Goal: Task Accomplishment & Management: Manage account settings

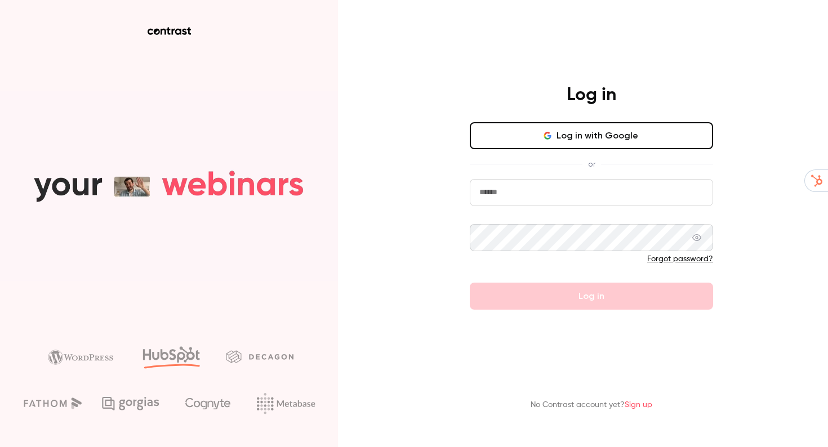
click at [524, 134] on button "Log in with Google" at bounding box center [591, 135] width 243 height 27
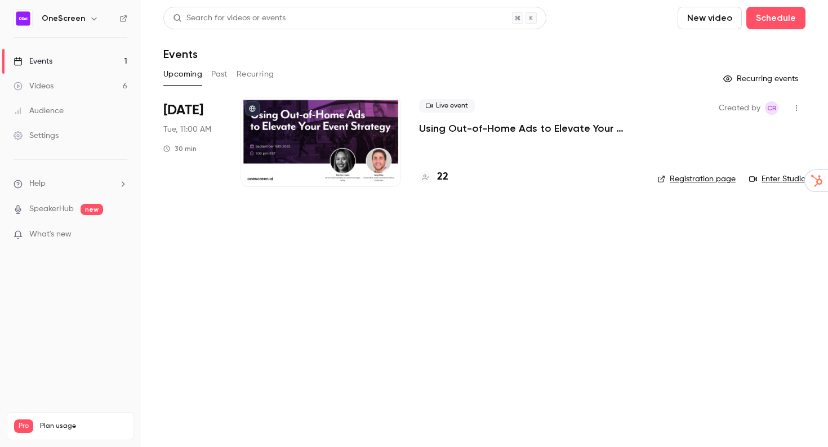
click at [571, 129] on p "Using Out-of-Home Ads to Elevate Your Event Marketing Strategy" at bounding box center [529, 129] width 220 height 14
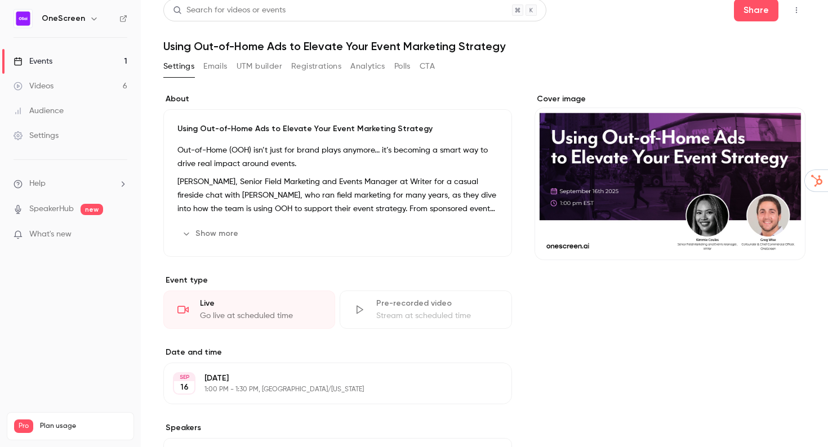
scroll to position [10, 0]
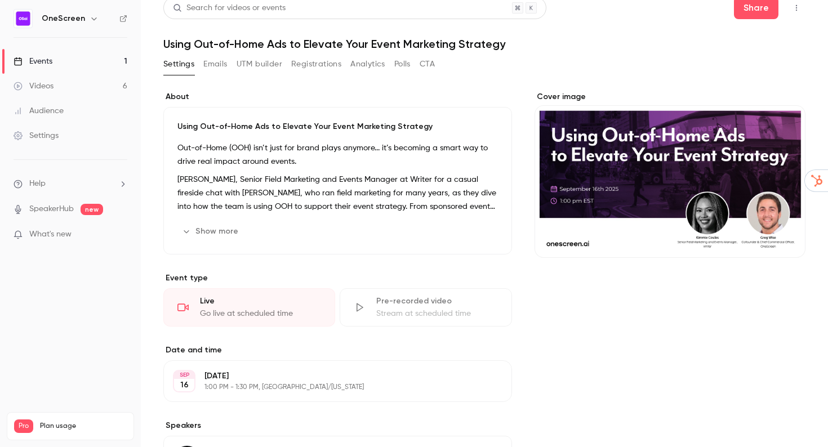
click at [314, 72] on button "Registrations" at bounding box center [316, 64] width 50 height 18
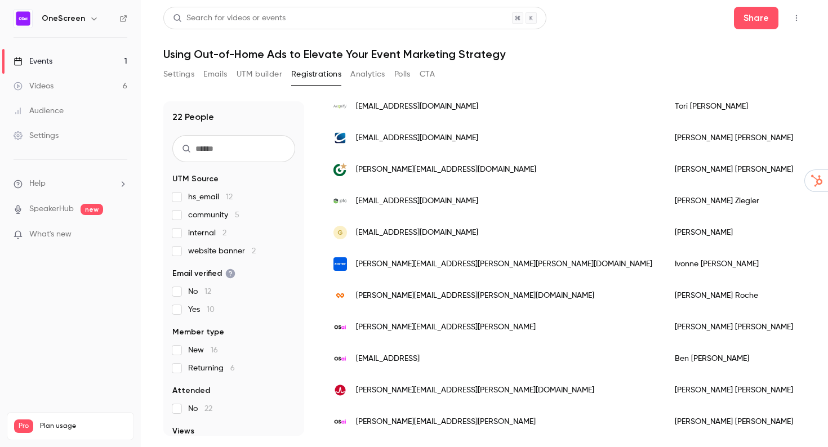
scroll to position [475, 0]
